Goal: Find specific page/section: Find specific page/section

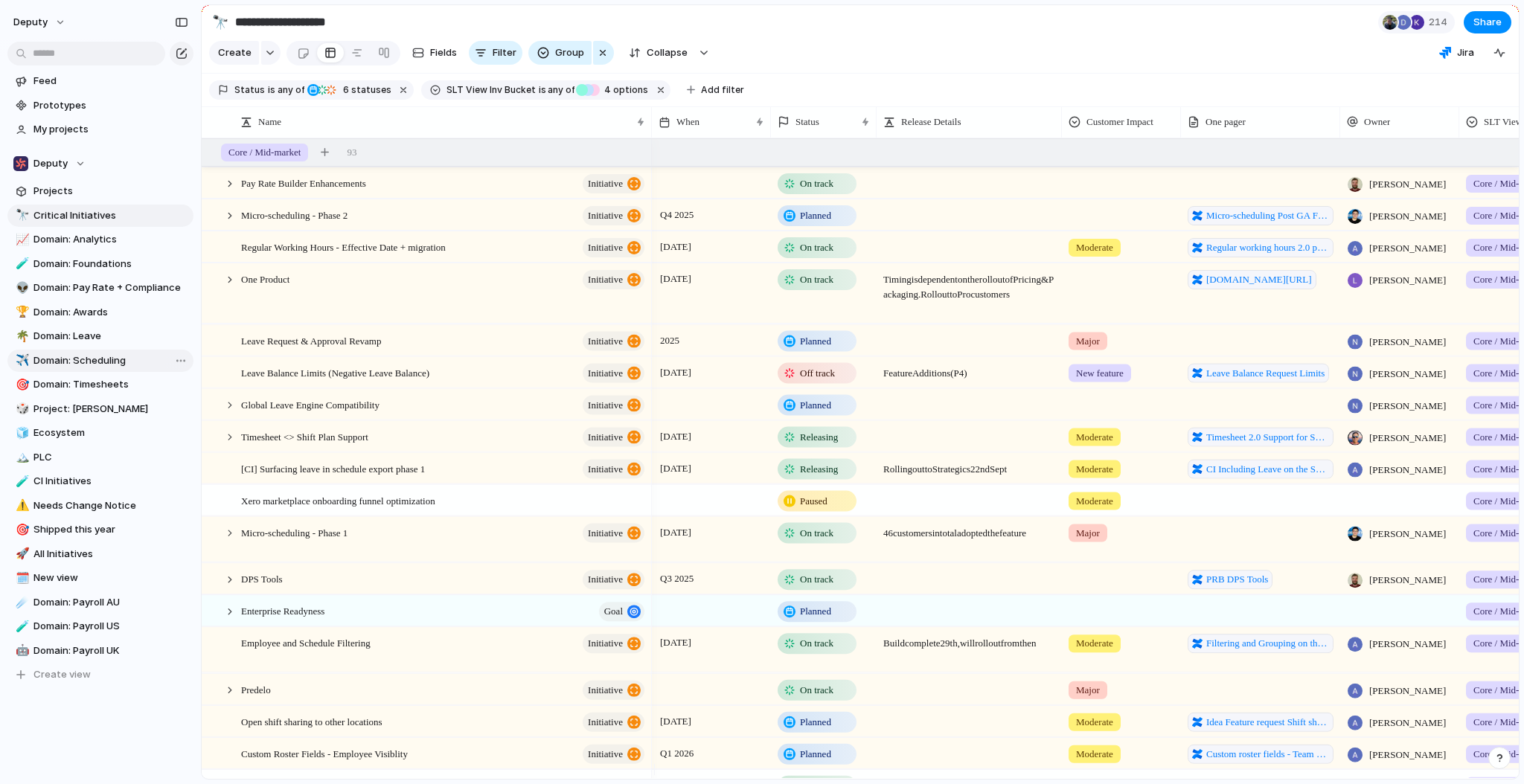
click at [94, 363] on span "Domain: Scheduling" at bounding box center [111, 361] width 155 height 15
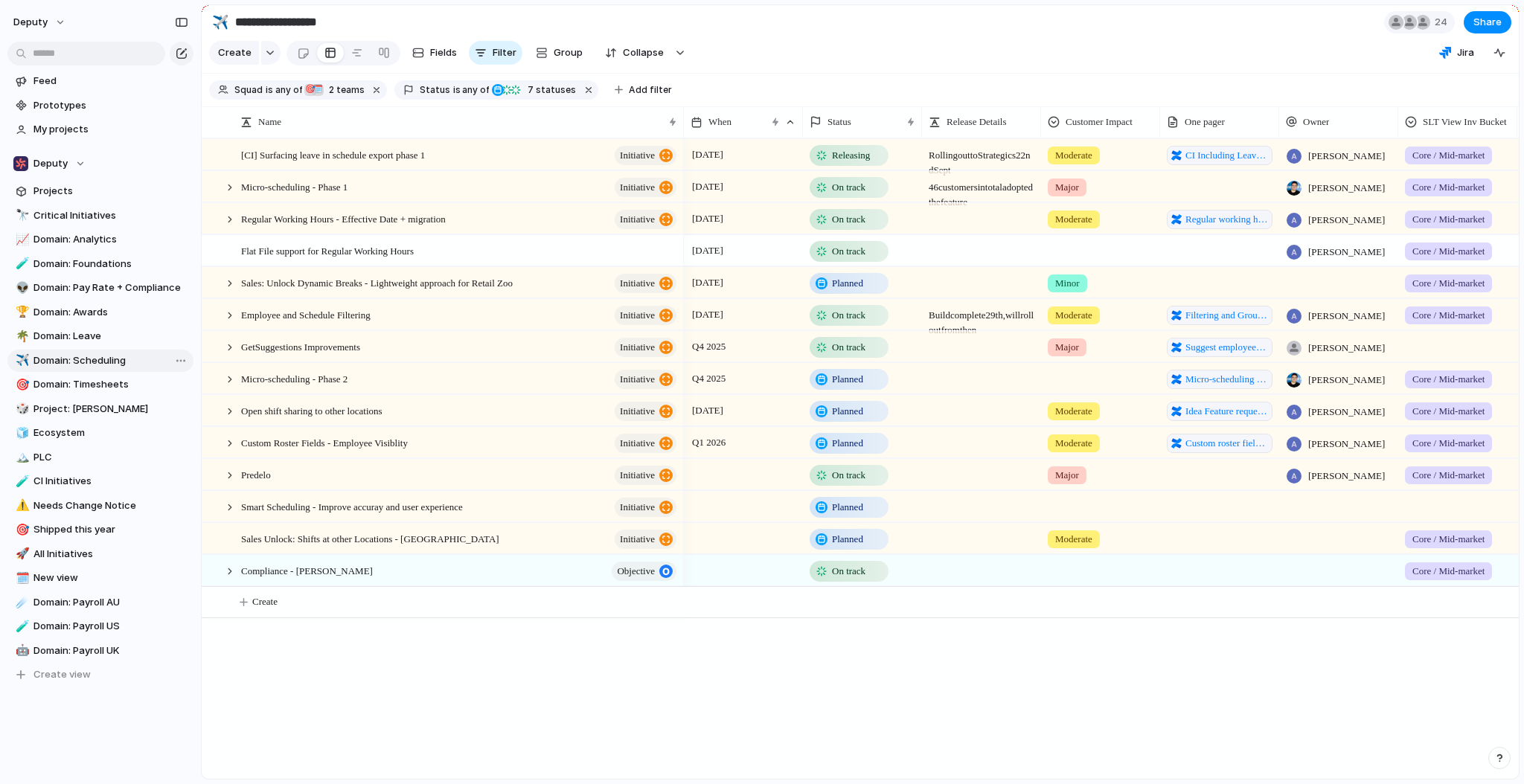
type input "**********"
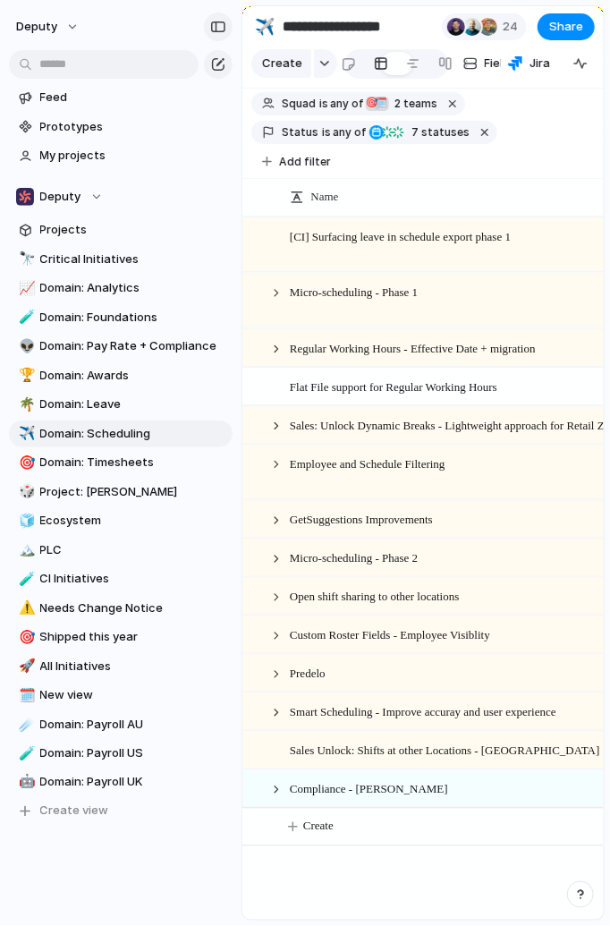
click at [225, 32] on button "button" at bounding box center [218, 27] width 29 height 29
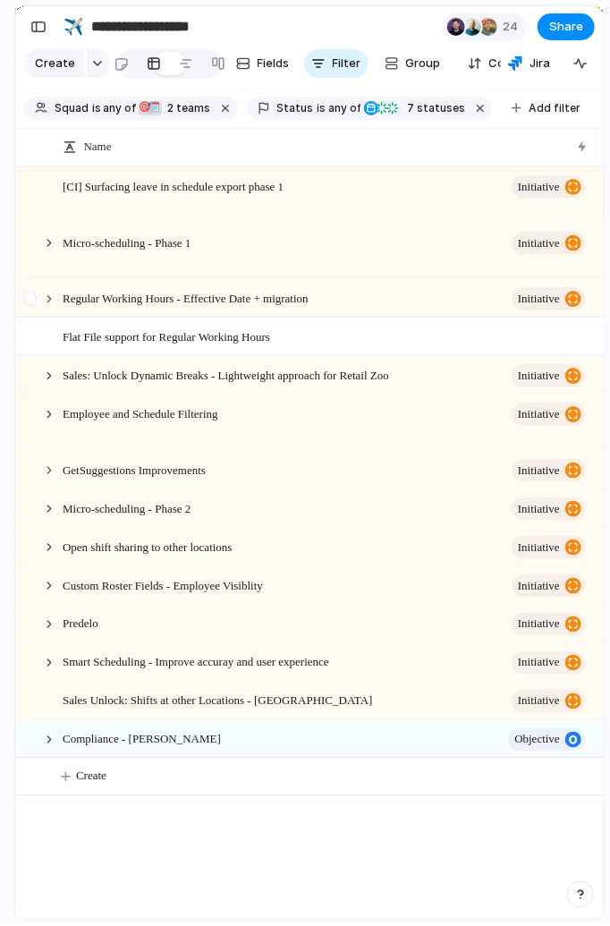
click at [60, 309] on div at bounding box center [40, 298] width 48 height 37
click at [48, 593] on div at bounding box center [49, 585] width 16 height 16
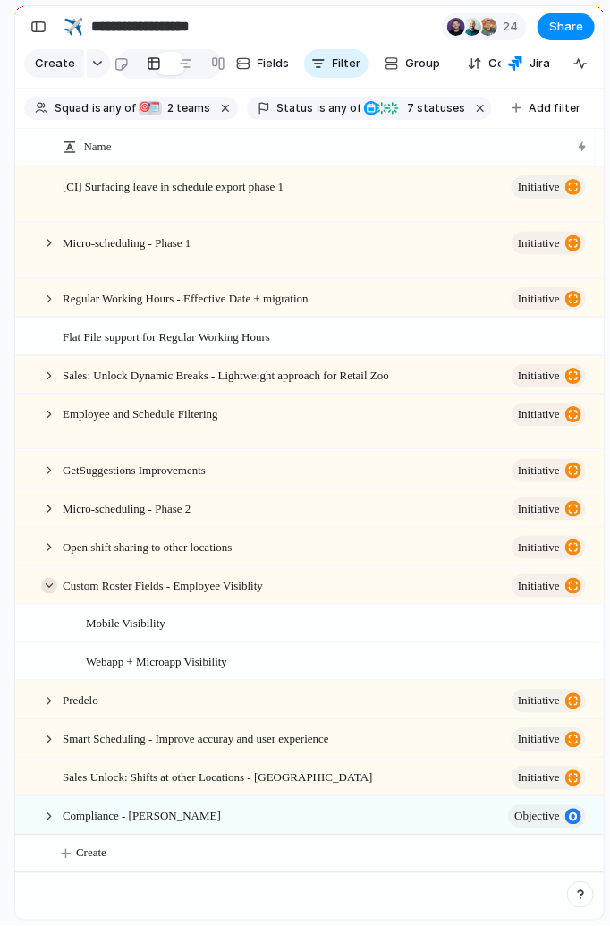
click at [48, 593] on div at bounding box center [49, 585] width 16 height 16
